Goal: Information Seeking & Learning: Learn about a topic

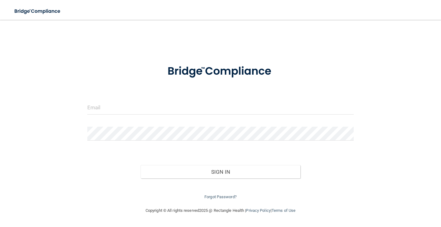
click at [171, 106] on input "email" at bounding box center [220, 108] width 266 height 14
type input "[EMAIL_ADDRESS][DOMAIN_NAME]"
click at [229, 170] on button "Sign In" at bounding box center [221, 172] width 160 height 14
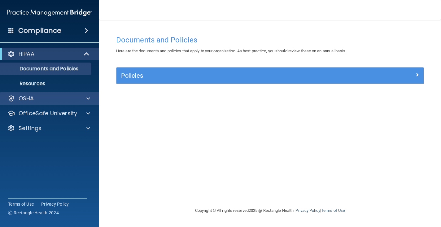
click at [50, 102] on div "OSHA" at bounding box center [41, 98] width 77 height 7
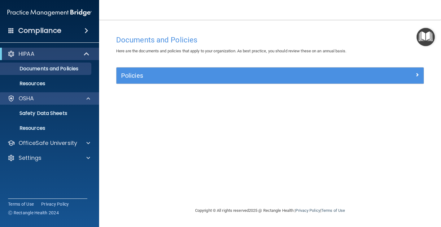
click at [50, 102] on div "OSHA" at bounding box center [41, 98] width 77 height 7
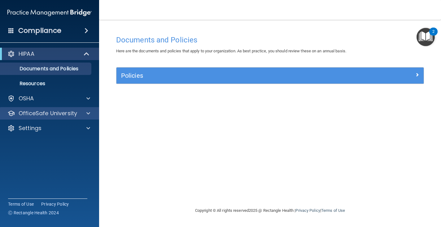
click at [48, 111] on p "OfficeSafe University" at bounding box center [48, 113] width 59 height 7
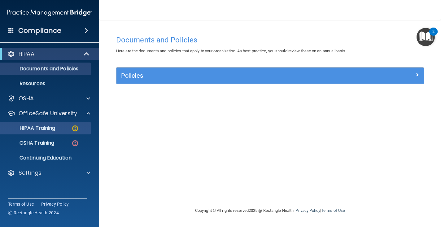
click at [42, 132] on link "HIPAA Training" at bounding box center [43, 128] width 98 height 12
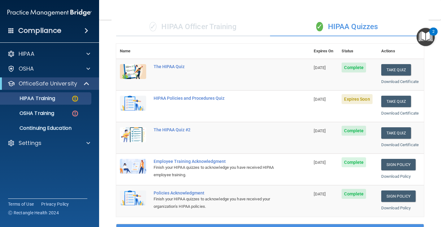
scroll to position [40, 0]
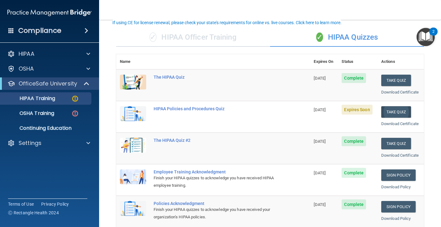
click at [393, 111] on button "Take Quiz" at bounding box center [396, 111] width 30 height 11
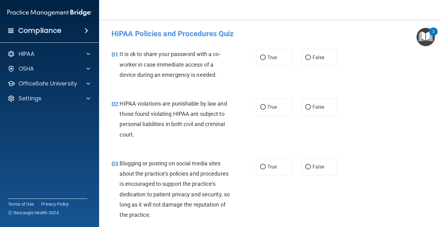
click at [198, 57] on span "It is ok to share your password with a co-worker in case immediate access of a …" at bounding box center [170, 64] width 101 height 27
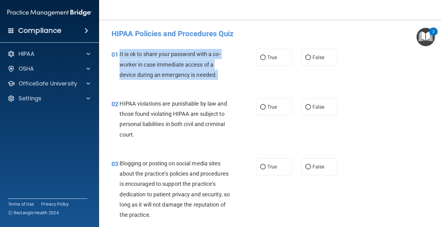
click at [198, 57] on span "It is ok to share your password with a co-worker in case immediate access of a …" at bounding box center [170, 64] width 101 height 27
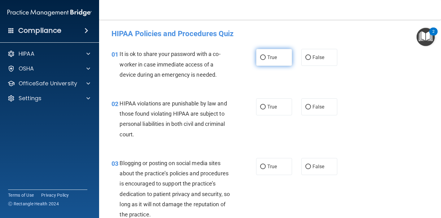
click at [264, 61] on label "True" at bounding box center [274, 57] width 36 height 17
click at [264, 60] on input "True" at bounding box center [263, 57] width 6 height 5
radio input "true"
click at [160, 123] on span "HIPAA violations are punishable by law and those found violating HIPAA are subj…" at bounding box center [173, 118] width 107 height 37
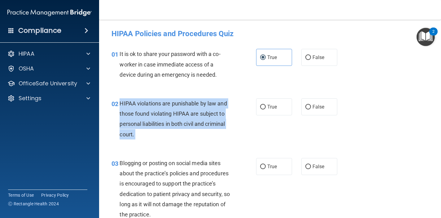
click at [160, 123] on span "HIPAA violations are punishable by law and those found violating HIPAA are subj…" at bounding box center [173, 118] width 107 height 37
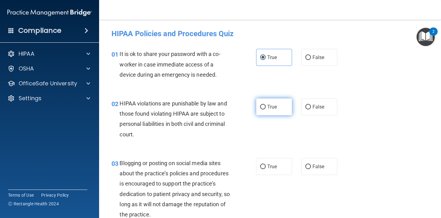
click at [269, 111] on label "True" at bounding box center [274, 106] width 36 height 17
click at [266, 110] on input "True" at bounding box center [263, 107] width 6 height 5
radio input "true"
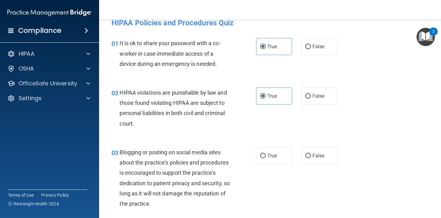
scroll to position [7, 0]
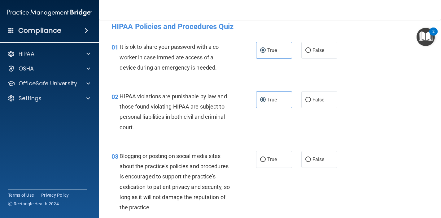
click at [313, 65] on div "01 It is ok to share your password with a co-worker in case immediate access of…" at bounding box center [270, 59] width 326 height 50
click at [313, 56] on label "False" at bounding box center [319, 50] width 36 height 17
click at [311, 53] on input "False" at bounding box center [308, 50] width 6 height 5
radio input "true"
radio input "false"
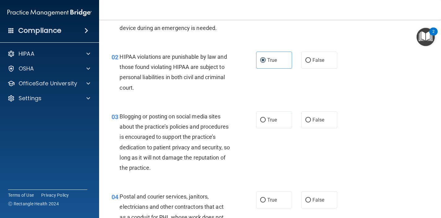
scroll to position [47, 0]
click at [158, 146] on span "Blogging or posting on social media sites about the practice’s policies and pro…" at bounding box center [175, 142] width 110 height 58
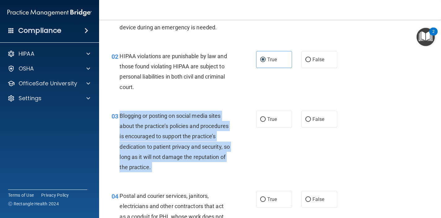
click at [158, 146] on span "Blogging or posting on social media sites about the practice’s policies and pro…" at bounding box center [175, 142] width 110 height 58
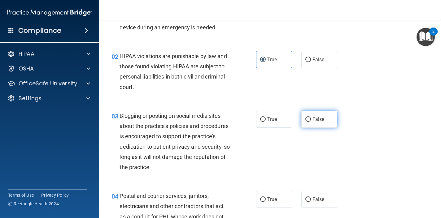
click at [307, 113] on label "False" at bounding box center [319, 119] width 36 height 17
click at [307, 117] on input "False" at bounding box center [308, 119] width 6 height 5
radio input "true"
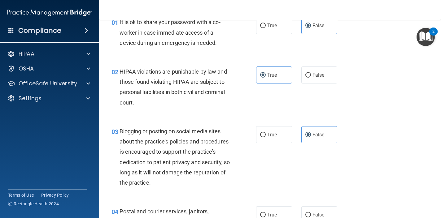
scroll to position [11, 0]
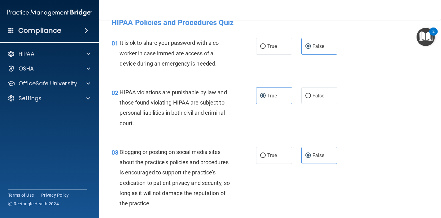
click at [166, 104] on span "HIPAA violations are punishable by law and those found violating HIPAA are subj…" at bounding box center [173, 107] width 107 height 37
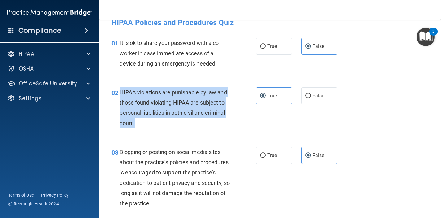
click at [166, 104] on span "HIPAA violations are punishable by law and those found violating HIPAA are subj…" at bounding box center [173, 107] width 107 height 37
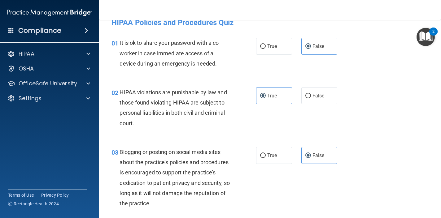
click at [178, 59] on div "It is ok to share your password with a co-worker in case immediate access of a …" at bounding box center [178, 53] width 116 height 31
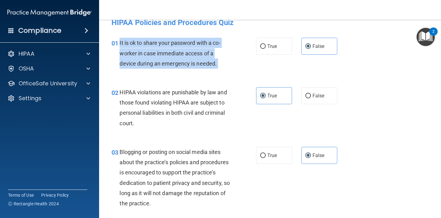
click at [178, 59] on div "It is ok to share your password with a co-worker in case immediate access of a …" at bounding box center [178, 53] width 116 height 31
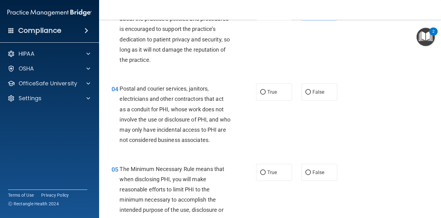
scroll to position [164, 0]
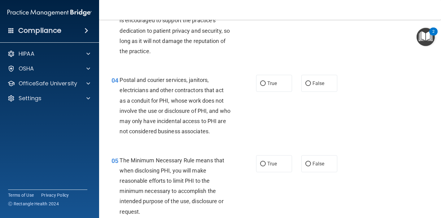
click at [154, 105] on div "Postal and courier services, janitors, electricians and other contractors that …" at bounding box center [178, 106] width 116 height 62
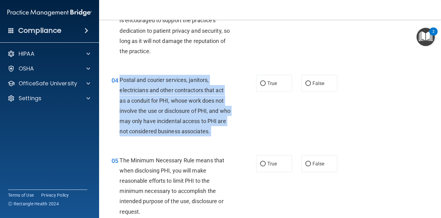
click at [154, 105] on div "Postal and courier services, janitors, electricians and other contractors that …" at bounding box center [178, 106] width 116 height 62
click at [261, 82] on input "True" at bounding box center [263, 83] width 6 height 5
radio input "true"
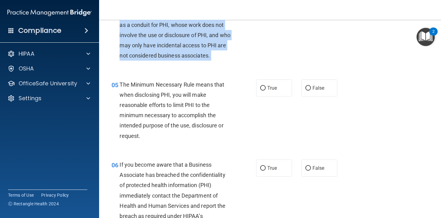
scroll to position [246, 0]
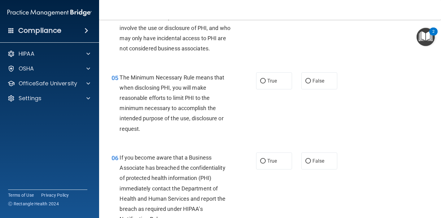
click at [156, 107] on span "The Minimum Necessary Rule means that when disclosing PHI, you will make reason…" at bounding box center [172, 103] width 105 height 58
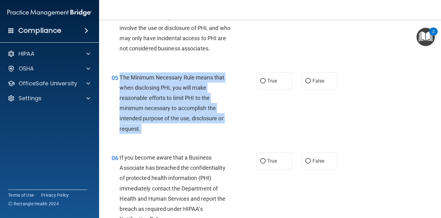
click at [156, 107] on span "The Minimum Necessary Rule means that when disclosing PHI, you will make reason…" at bounding box center [172, 103] width 105 height 58
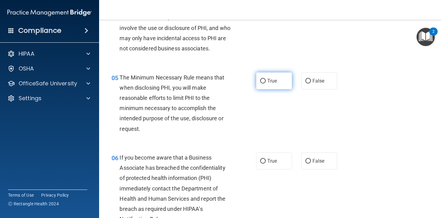
click at [265, 76] on label "True" at bounding box center [274, 80] width 36 height 17
click at [265, 79] on input "True" at bounding box center [263, 81] width 6 height 5
radio input "true"
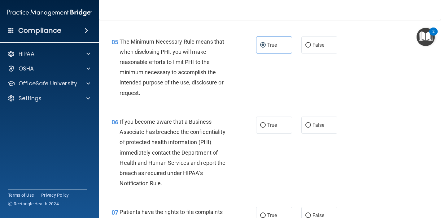
scroll to position [307, 0]
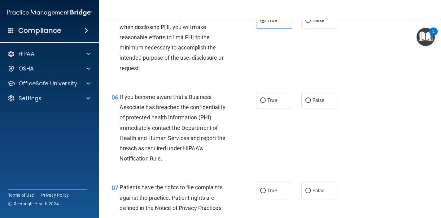
click at [158, 117] on span "If you become aware that a Business Associate has breached the confidentiality …" at bounding box center [173, 128] width 106 height 68
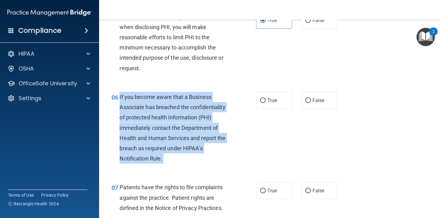
click at [158, 117] on span "If you become aware that a Business Associate has breached the confidentiality …" at bounding box center [173, 128] width 106 height 68
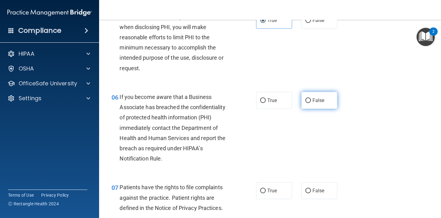
click at [314, 94] on label "False" at bounding box center [319, 100] width 36 height 17
click at [311, 98] on input "False" at bounding box center [308, 100] width 6 height 5
radio input "true"
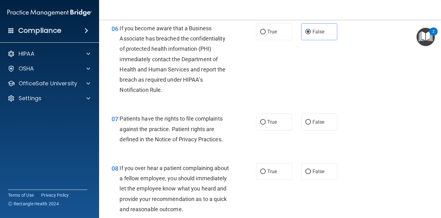
click at [144, 126] on span "Patients have the rights to file complaints against the practice. Patient right…" at bounding box center [171, 129] width 103 height 27
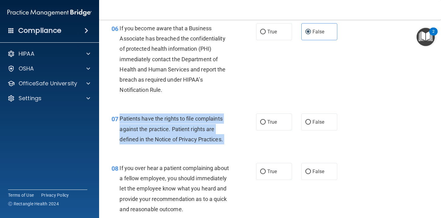
click at [144, 126] on span "Patients have the rights to file complaints against the practice. Patient right…" at bounding box center [171, 129] width 103 height 27
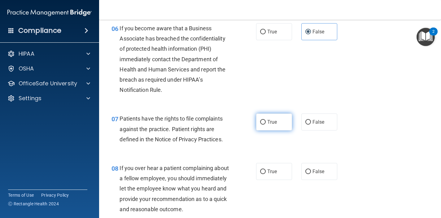
click at [273, 122] on span "True" at bounding box center [272, 122] width 10 height 6
click at [266, 122] on input "True" at bounding box center [263, 122] width 6 height 5
radio input "true"
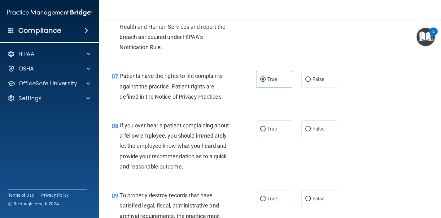
scroll to position [422, 0]
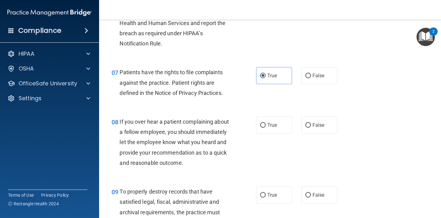
click at [149, 137] on span "If you over hear a patient complaining about a fellow employee, you should imme…" at bounding box center [174, 143] width 109 height 48
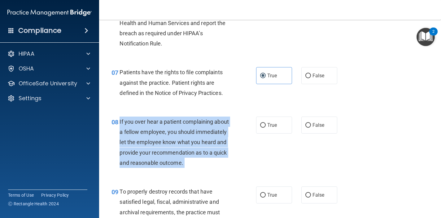
click at [149, 137] on span "If you over hear a patient complaining about a fellow employee, you should imme…" at bounding box center [174, 143] width 109 height 48
click at [311, 123] on input "False" at bounding box center [308, 125] width 6 height 5
radio input "true"
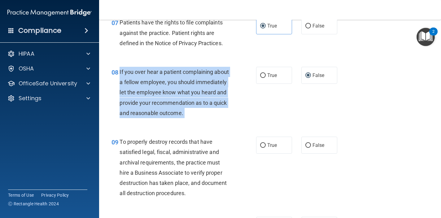
scroll to position [481, 0]
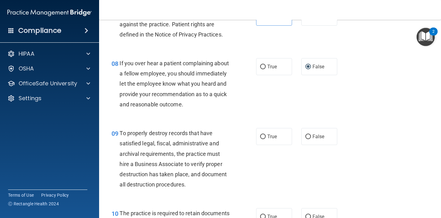
click at [147, 151] on span "To properly destroy records that have satisfied legal, fiscal, administrative a…" at bounding box center [173, 159] width 107 height 58
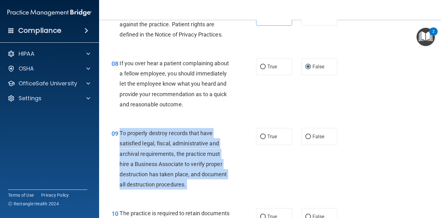
click at [147, 151] on span "To properly destroy records that have satisfied legal, fiscal, administrative a…" at bounding box center [173, 159] width 107 height 58
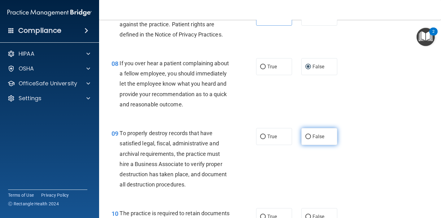
click at [324, 134] on span "False" at bounding box center [318, 137] width 12 height 6
click at [311, 135] on input "False" at bounding box center [308, 137] width 6 height 5
radio input "true"
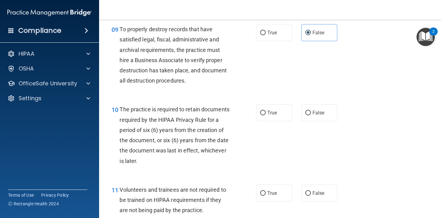
scroll to position [592, 0]
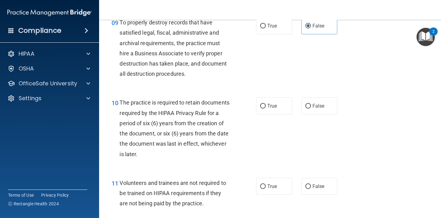
click at [172, 120] on span "The practice is required to retain documents required by the HIPAA Privacy Rule…" at bounding box center [175, 128] width 110 height 58
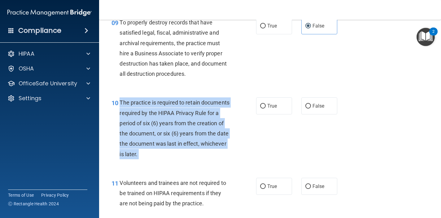
click at [172, 120] on span "The practice is required to retain documents required by the HIPAA Privacy Rule…" at bounding box center [175, 128] width 110 height 58
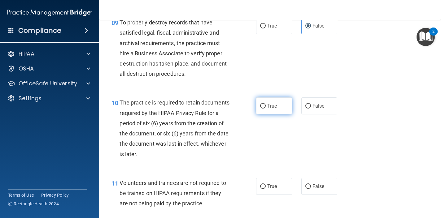
click at [272, 103] on span "True" at bounding box center [272, 106] width 10 height 6
click at [266, 104] on input "True" at bounding box center [263, 106] width 6 height 5
radio input "true"
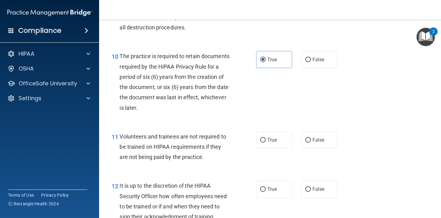
scroll to position [657, 0]
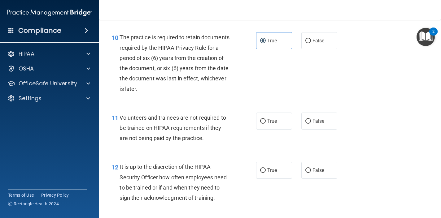
click at [168, 117] on div "Volunteers and trainees are not required to be trained on HIPAA requirements if…" at bounding box center [178, 128] width 116 height 31
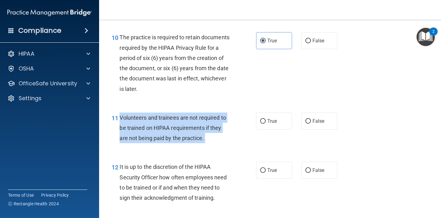
click at [168, 117] on div "Volunteers and trainees are not required to be trained on HIPAA requirements if…" at bounding box center [178, 128] width 116 height 31
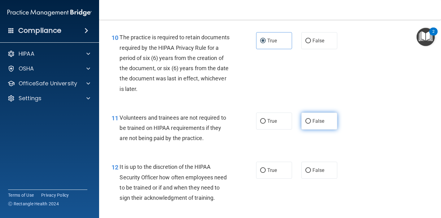
click at [314, 118] on span "False" at bounding box center [318, 121] width 12 height 6
click at [311, 119] on input "False" at bounding box center [308, 121] width 6 height 5
radio input "true"
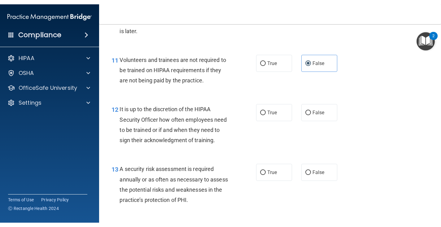
scroll to position [741, 0]
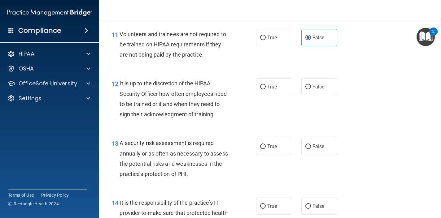
click at [169, 100] on span "It is up to the discretion of the HIPAA Security Officer how often employees ne…" at bounding box center [173, 98] width 107 height 37
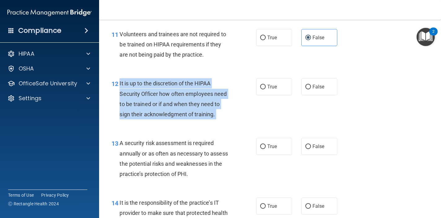
click at [169, 100] on span "It is up to the discretion of the HIPAA Security Officer how often employees ne…" at bounding box center [173, 98] width 107 height 37
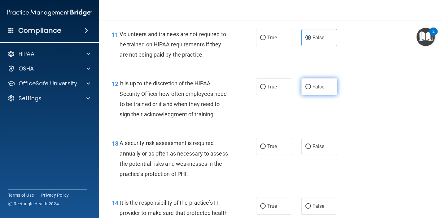
click at [317, 89] on label "False" at bounding box center [319, 86] width 36 height 17
click at [311, 89] on input "False" at bounding box center [308, 87] width 6 height 5
radio input "true"
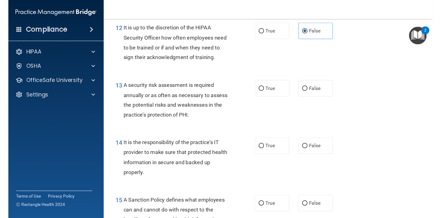
scroll to position [806, 0]
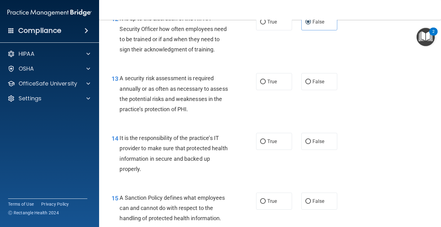
click at [171, 77] on span "A security risk assessment is required annually or as often as necessary to ass…" at bounding box center [174, 93] width 108 height 37
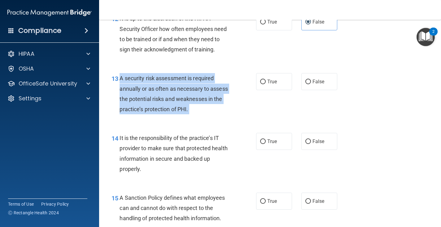
click at [171, 77] on span "A security risk assessment is required annually or as often as necessary to ass…" at bounding box center [174, 93] width 108 height 37
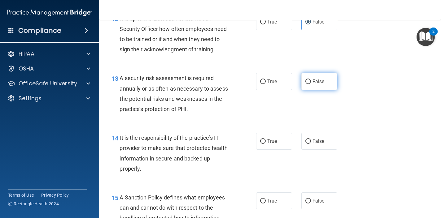
click at [318, 79] on span "False" at bounding box center [318, 82] width 12 height 6
click at [311, 80] on input "False" at bounding box center [308, 82] width 6 height 5
radio input "true"
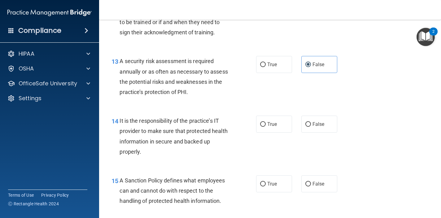
scroll to position [835, 0]
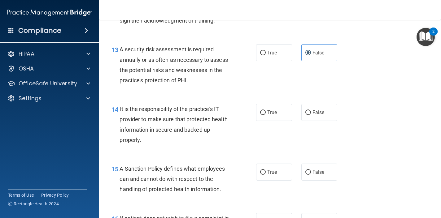
click at [160, 117] on span "It is the responsibility of the practice’s IT provider to make sure that protec…" at bounding box center [174, 124] width 108 height 37
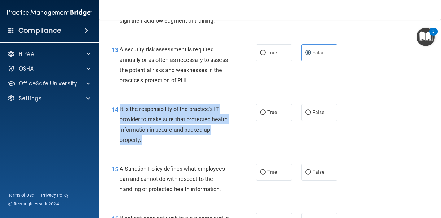
click at [160, 117] on span "It is the responsibility of the practice’s IT provider to make sure that protec…" at bounding box center [174, 124] width 108 height 37
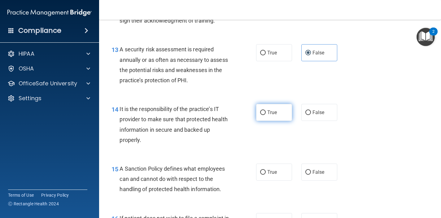
click at [269, 105] on label "True" at bounding box center [274, 112] width 36 height 17
click at [266, 111] on input "True" at bounding box center [263, 113] width 6 height 5
radio input "true"
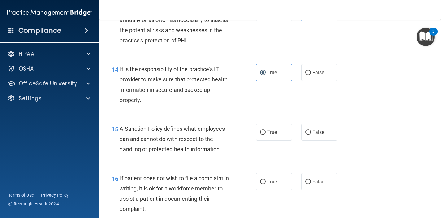
scroll to position [898, 0]
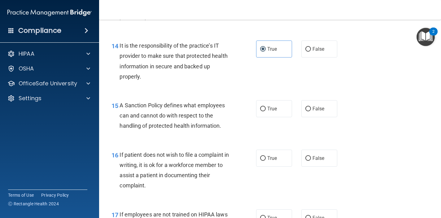
click at [153, 103] on span "A Sanction Policy defines what employees can and cannot do with respect to the …" at bounding box center [172, 115] width 105 height 27
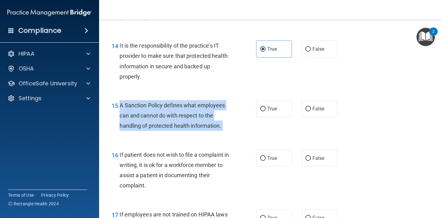
click at [153, 103] on span "A Sanction Policy defines what employees can and cannot do with respect to the …" at bounding box center [172, 115] width 105 height 27
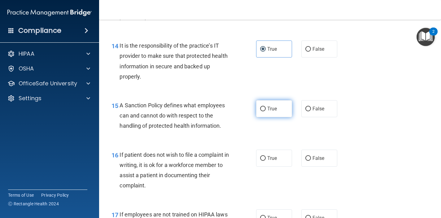
click at [257, 104] on label "True" at bounding box center [274, 108] width 36 height 17
click at [260, 107] on input "True" at bounding box center [263, 109] width 6 height 5
radio input "true"
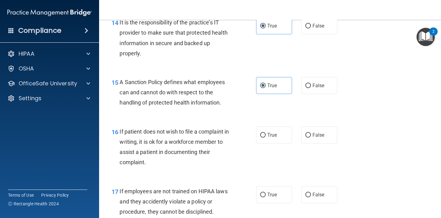
scroll to position [936, 0]
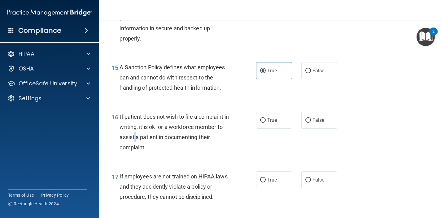
click at [136, 130] on span "If patient does not wish to file a complaint in writing, it is ok for a workfor…" at bounding box center [174, 132] width 109 height 37
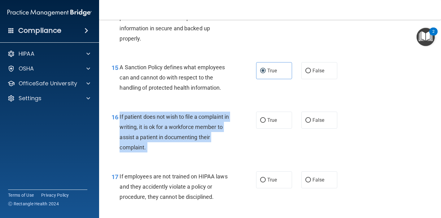
click at [136, 130] on span "If patient does not wish to file a complaint in writing, it is ok for a workfor…" at bounding box center [174, 132] width 109 height 37
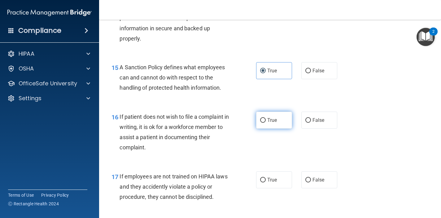
click at [272, 120] on label "True" at bounding box center [274, 120] width 36 height 17
click at [266, 120] on input "True" at bounding box center [263, 120] width 6 height 5
radio input "true"
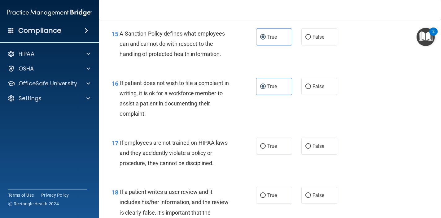
scroll to position [981, 0]
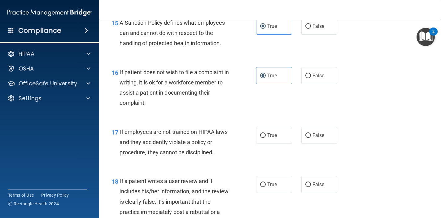
click at [159, 137] on span "If employees are not trained on HIPAA laws and they accidently violate a policy…" at bounding box center [174, 142] width 108 height 27
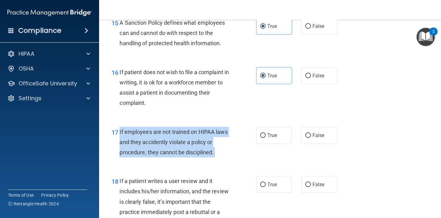
click at [159, 137] on span "If employees are not trained on HIPAA laws and they accidently violate a policy…" at bounding box center [174, 142] width 108 height 27
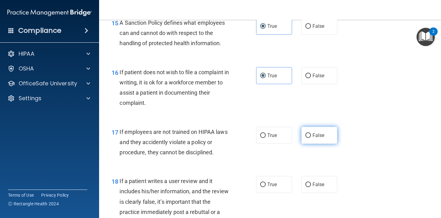
click at [316, 127] on label "False" at bounding box center [319, 135] width 36 height 17
click at [311, 133] on input "False" at bounding box center [308, 135] width 6 height 5
radio input "true"
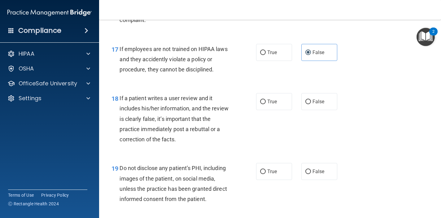
scroll to position [1065, 0]
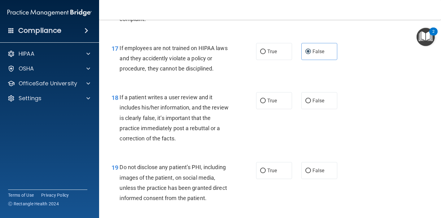
click at [140, 111] on span "If a patient writes a user review and it includes his/her information, and the …" at bounding box center [174, 118] width 109 height 48
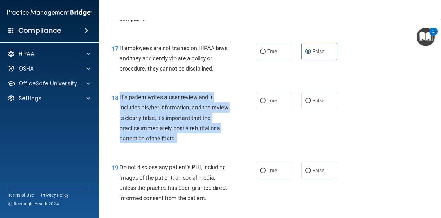
click at [140, 111] on span "If a patient writes a user review and it includes his/her information, and the …" at bounding box center [174, 118] width 109 height 48
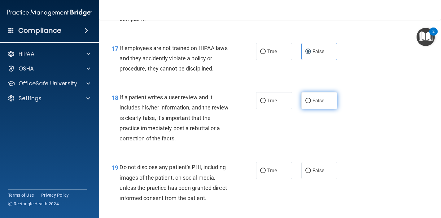
click at [311, 93] on label "False" at bounding box center [319, 100] width 36 height 17
click at [311, 99] on input "False" at bounding box center [308, 101] width 6 height 5
radio input "true"
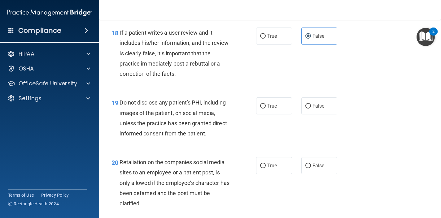
scroll to position [1137, 0]
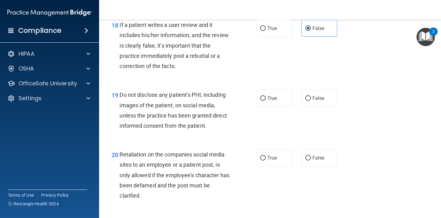
click at [148, 107] on span "Do not disclose any patient’s PHI, including images of the patient, on social m…" at bounding box center [173, 110] width 107 height 37
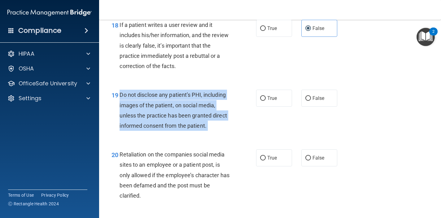
click at [148, 107] on span "Do not disclose any patient’s PHI, including images of the patient, on social m…" at bounding box center [173, 110] width 107 height 37
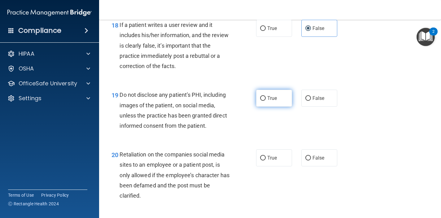
click at [268, 95] on span "True" at bounding box center [272, 98] width 10 height 6
click at [266, 96] on input "True" at bounding box center [263, 98] width 6 height 5
radio input "true"
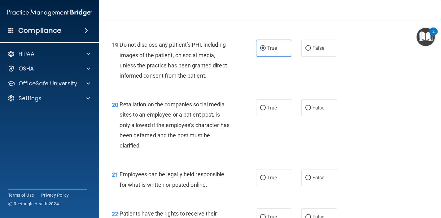
scroll to position [1200, 0]
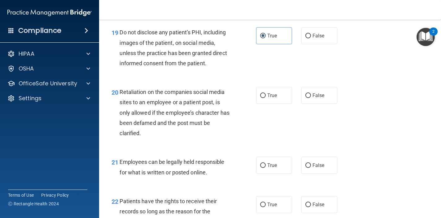
click at [155, 97] on span "Retaliation on the companies social media sites to an employee or a patient pos…" at bounding box center [175, 113] width 110 height 48
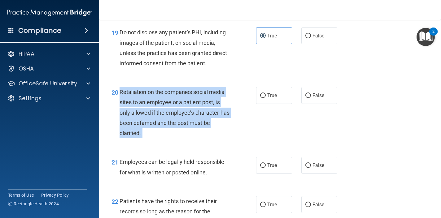
click at [155, 97] on span "Retaliation on the companies social media sites to an employee or a patient pos…" at bounding box center [175, 113] width 110 height 48
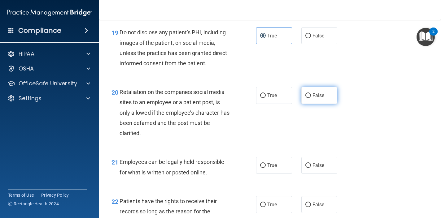
click at [313, 93] on span "False" at bounding box center [318, 96] width 12 height 6
click at [311, 94] on input "False" at bounding box center [308, 96] width 6 height 5
radio input "true"
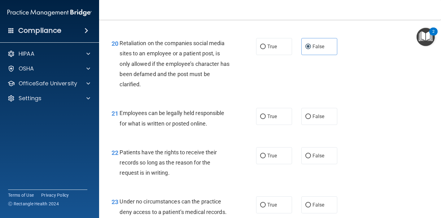
scroll to position [1262, 0]
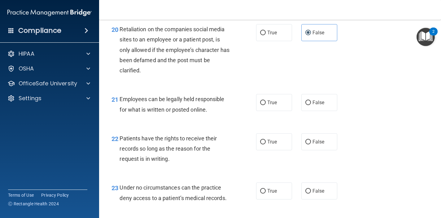
click at [155, 96] on span "Employees can be legally held responsible for what is written or posted online." at bounding box center [172, 104] width 105 height 17
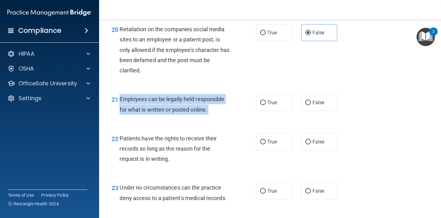
click at [155, 96] on span "Employees can be legally held responsible for what is written or posted online." at bounding box center [172, 104] width 105 height 17
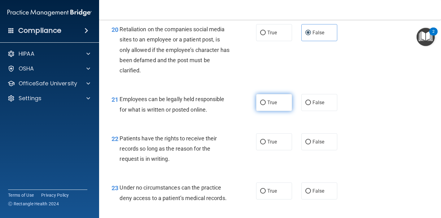
click at [261, 101] on label "True" at bounding box center [274, 102] width 36 height 17
click at [261, 101] on input "True" at bounding box center [263, 103] width 6 height 5
radio input "true"
click at [160, 126] on div "22 Patients have the rights to receive their records so long as the reason for …" at bounding box center [270, 151] width 326 height 50
click at [160, 133] on div "Patients have the rights to receive their records so long as the reason for the…" at bounding box center [178, 148] width 116 height 31
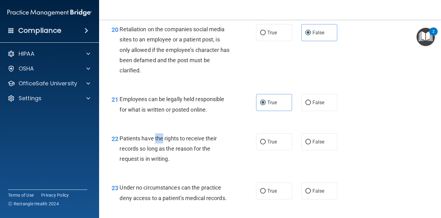
click at [160, 133] on div "Patients have the rights to receive their records so long as the reason for the…" at bounding box center [178, 148] width 116 height 31
click at [152, 144] on span "Patients have the rights to receive their records so long as the reason for the…" at bounding box center [168, 148] width 97 height 27
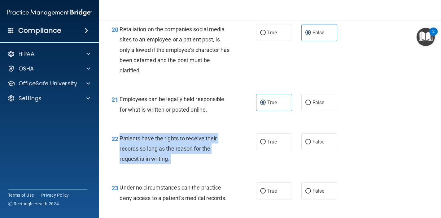
click at [152, 144] on span "Patients have the rights to receive their records so long as the reason for the…" at bounding box center [168, 148] width 97 height 27
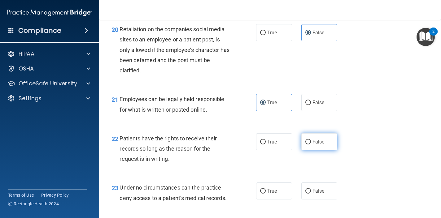
click at [315, 133] on label "False" at bounding box center [319, 141] width 36 height 17
click at [311, 140] on input "False" at bounding box center [308, 142] width 6 height 5
radio input "true"
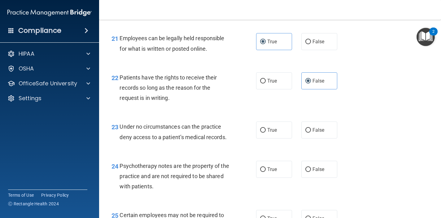
scroll to position [1358, 0]
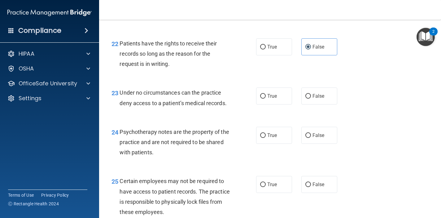
click at [152, 91] on div "Under no circumstances can the practice deny access to a patient’s medical reco…" at bounding box center [178, 98] width 116 height 20
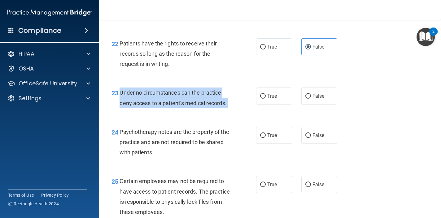
click at [152, 91] on div "Under no circumstances can the practice deny access to a patient’s medical reco…" at bounding box center [178, 98] width 116 height 20
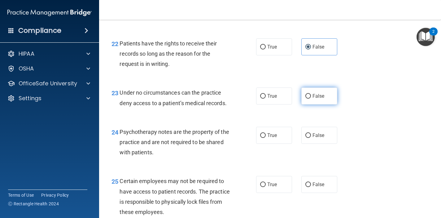
click at [315, 93] on span "False" at bounding box center [318, 96] width 12 height 6
click at [311, 94] on input "False" at bounding box center [308, 96] width 6 height 5
radio input "true"
click at [167, 129] on span "Psychotherapy notes are the property of the practice and are not required to be…" at bounding box center [174, 142] width 109 height 27
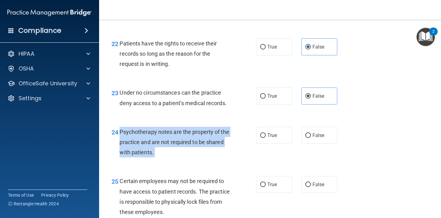
click at [167, 129] on span "Psychotherapy notes are the property of the practice and are not required to be…" at bounding box center [174, 142] width 109 height 27
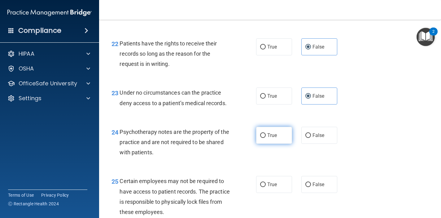
click at [260, 133] on label "True" at bounding box center [274, 135] width 36 height 17
click at [260, 133] on input "True" at bounding box center [263, 135] width 6 height 5
radio input "true"
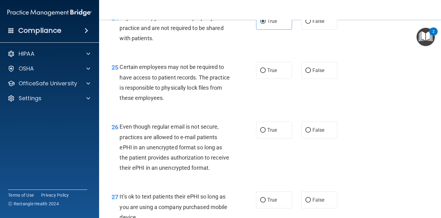
scroll to position [1478, 0]
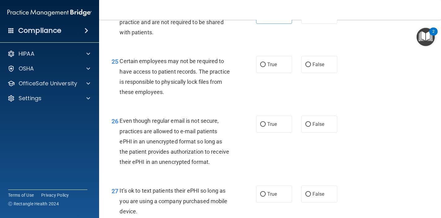
click at [139, 77] on span "Certain employees may not be required to have access to patient records. The pr…" at bounding box center [175, 76] width 110 height 37
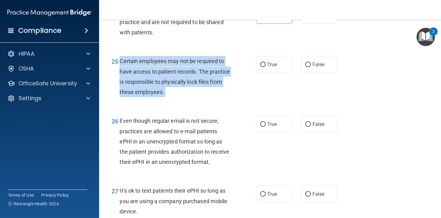
click at [139, 77] on span "Certain employees may not be required to have access to patient records. The pr…" at bounding box center [175, 76] width 110 height 37
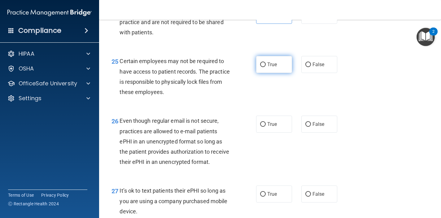
click at [275, 63] on label "True" at bounding box center [274, 64] width 36 height 17
click at [266, 63] on input "True" at bounding box center [263, 65] width 6 height 5
radio input "true"
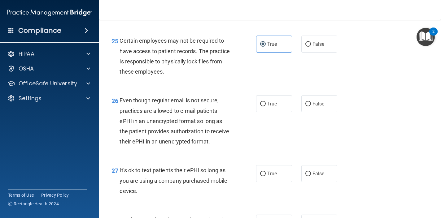
scroll to position [1507, 0]
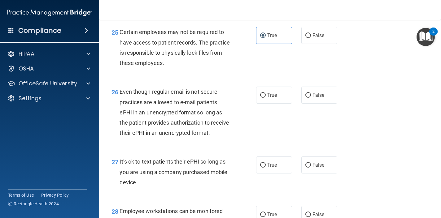
click at [134, 105] on span "Even though regular email is not secure, practices are allowed to e-mail patien…" at bounding box center [175, 113] width 110 height 48
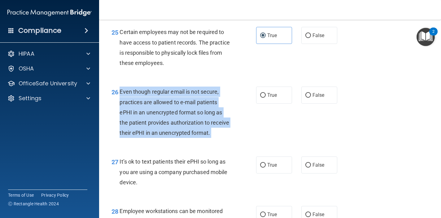
click at [134, 105] on span "Even though regular email is not secure, practices are allowed to e-mail patien…" at bounding box center [175, 113] width 110 height 48
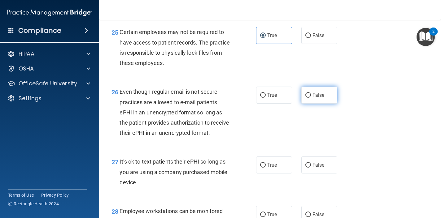
click at [304, 87] on label "False" at bounding box center [319, 95] width 36 height 17
click at [305, 93] on input "False" at bounding box center [308, 95] width 6 height 5
radio input "true"
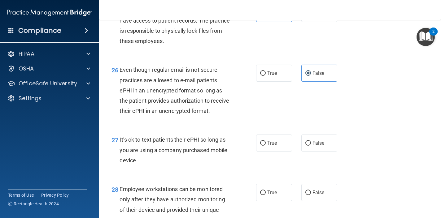
scroll to position [1529, 0]
click at [151, 134] on div "It’s ok to text patients their ePHI so long as you are using a company purchase…" at bounding box center [178, 149] width 116 height 31
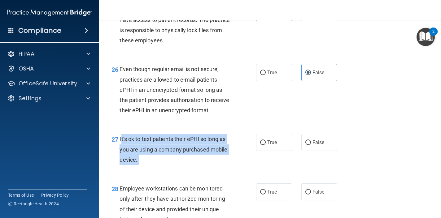
click at [151, 134] on div "It’s ok to text patients their ePHI so long as you are using a company purchase…" at bounding box center [178, 149] width 116 height 31
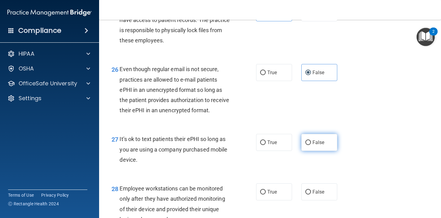
click at [321, 134] on label "False" at bounding box center [319, 142] width 36 height 17
click at [311, 141] on input "False" at bounding box center [308, 143] width 6 height 5
radio input "true"
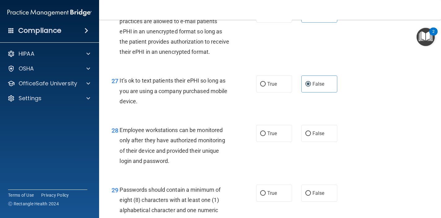
scroll to position [1632, 0]
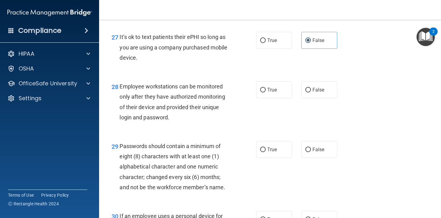
click at [150, 98] on span "Employee workstations can be monitored only after they have authorized monitori…" at bounding box center [172, 101] width 105 height 37
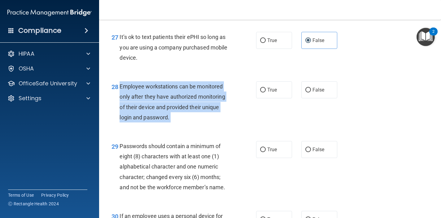
click at [150, 98] on span "Employee workstations can be monitored only after they have authorized monitori…" at bounding box center [172, 101] width 105 height 37
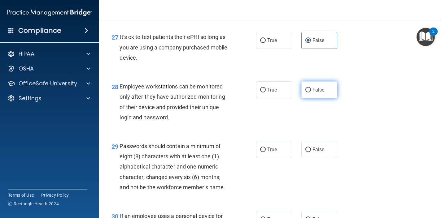
click at [314, 86] on label "False" at bounding box center [319, 89] width 36 height 17
click at [311, 88] on input "False" at bounding box center [308, 90] width 6 height 5
radio input "true"
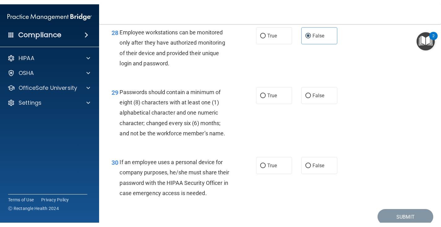
scroll to position [1708, 0]
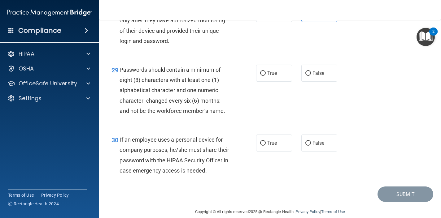
click at [157, 96] on div "Passwords should contain a minimum of eight (8) characters with at least one (1…" at bounding box center [178, 90] width 116 height 51
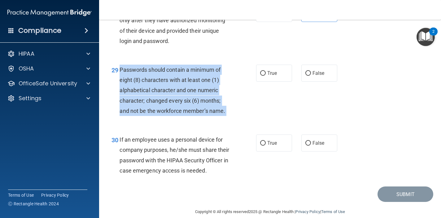
click at [157, 96] on div "Passwords should contain a minimum of eight (8) characters with at least one (1…" at bounding box center [178, 90] width 116 height 51
click at [311, 71] on input "False" at bounding box center [308, 73] width 6 height 5
radio input "true"
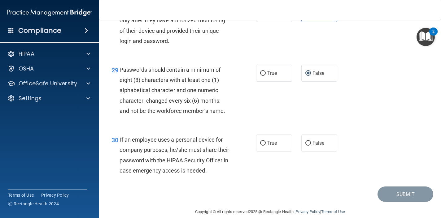
click at [135, 160] on span "If an employee uses a personal device for company purposes, he/she must share t…" at bounding box center [175, 155] width 110 height 37
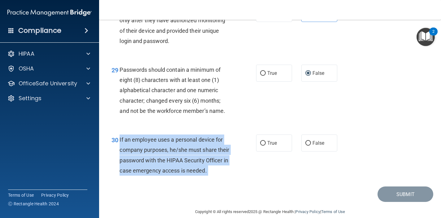
click at [135, 160] on span "If an employee uses a personal device for company purposes, he/she must share t…" at bounding box center [175, 155] width 110 height 37
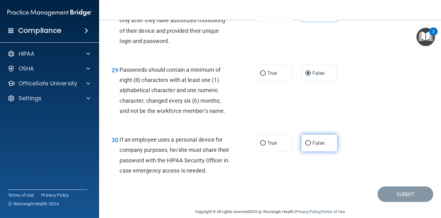
click at [325, 135] on label "False" at bounding box center [319, 143] width 36 height 17
click at [311, 141] on input "False" at bounding box center [308, 143] width 6 height 5
radio input "true"
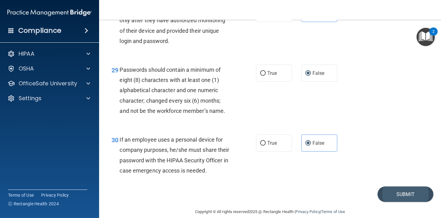
click at [398, 187] on button "Submit" at bounding box center [405, 195] width 56 height 16
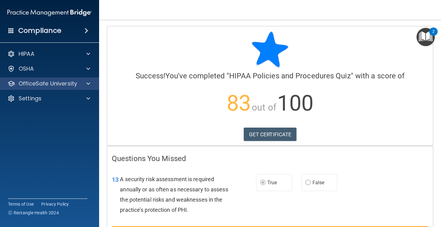
click at [54, 84] on p "OfficeSafe University" at bounding box center [48, 83] width 59 height 7
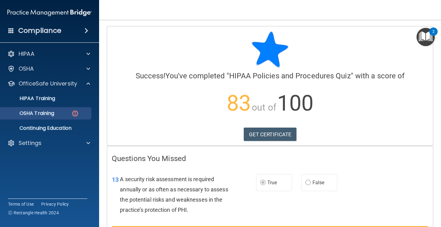
click at [45, 113] on p "OSHA Training" at bounding box center [29, 113] width 50 height 6
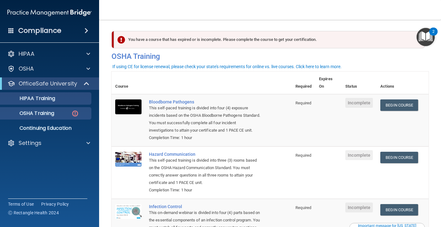
click at [51, 94] on link "HIPAA Training" at bounding box center [43, 98] width 98 height 12
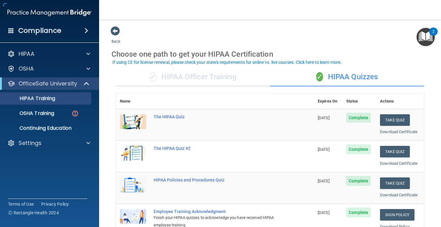
click at [67, 29] on div "Compliance" at bounding box center [49, 31] width 99 height 14
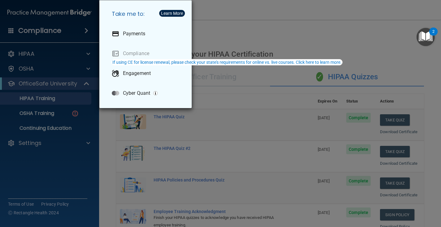
click at [251, 23] on div "Take me to: Payments Compliance Engagement Cyber Quant" at bounding box center [220, 113] width 441 height 227
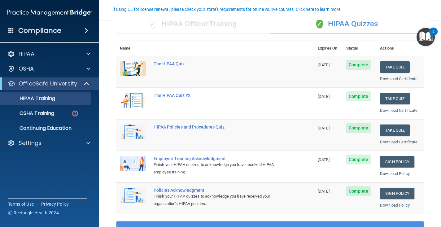
scroll to position [56, 0]
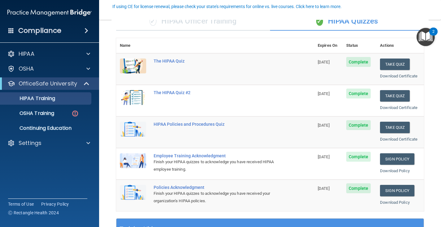
click at [218, 23] on div "✓ HIPAA Officer Training" at bounding box center [193, 21] width 154 height 19
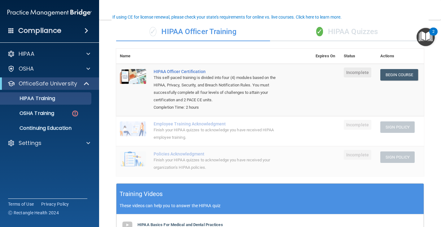
scroll to position [43, 0]
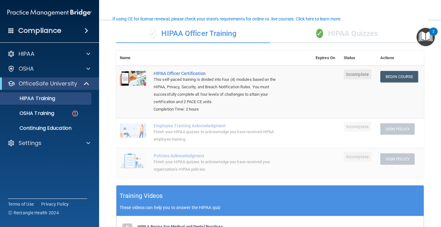
click at [326, 36] on div "✓ HIPAA Quizzes" at bounding box center [347, 33] width 154 height 19
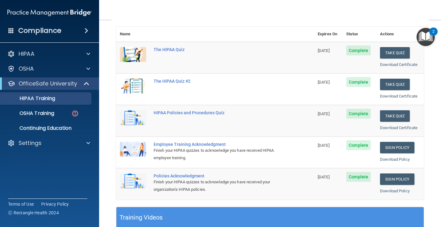
scroll to position [65, 0]
